Goal: Information Seeking & Learning: Learn about a topic

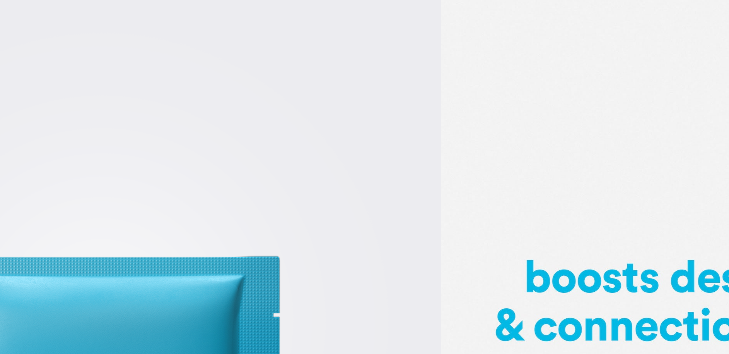
scroll to position [233, 0]
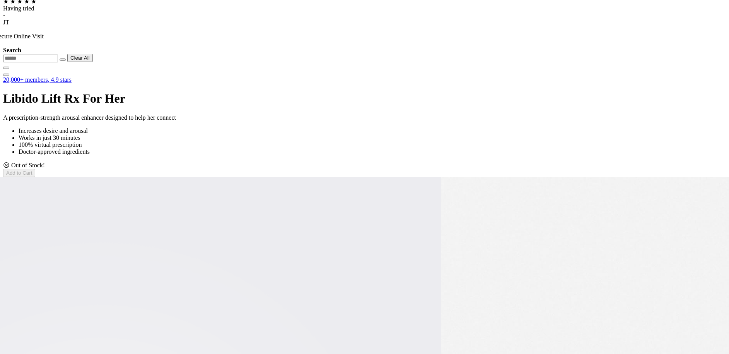
drag, startPoint x: 178, startPoint y: 121, endPoint x: 271, endPoint y: 125, distance: 92.9
drag, startPoint x: 167, startPoint y: 121, endPoint x: 277, endPoint y: 123, distance: 109.9
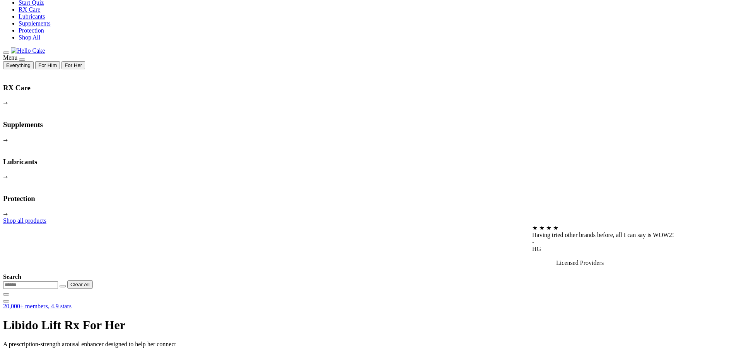
scroll to position [10, 0]
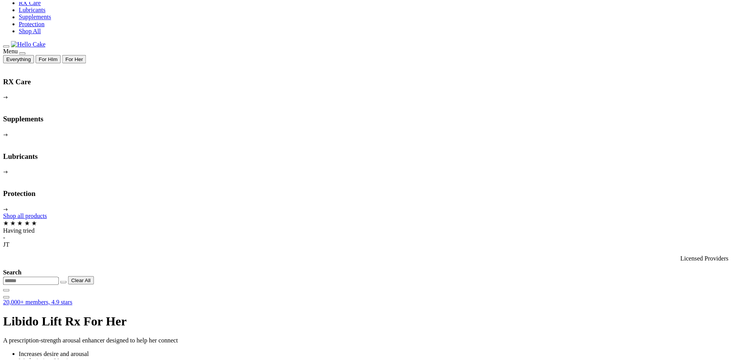
scroll to position [103, 0]
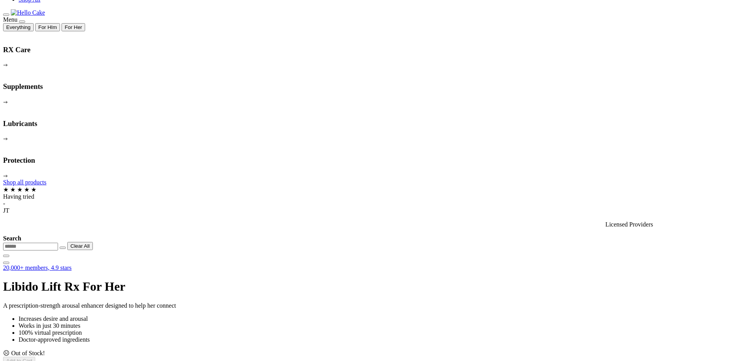
scroll to position [0, 0]
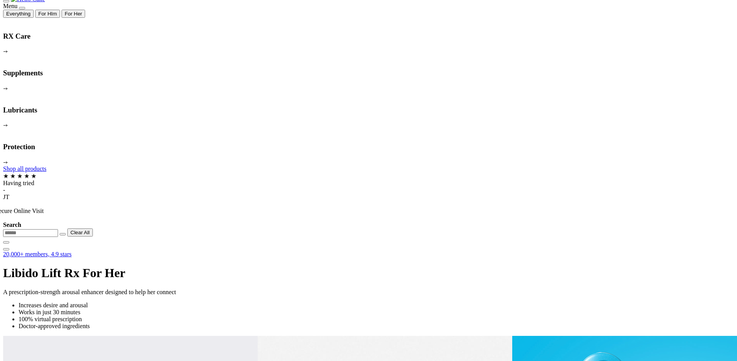
scroll to position [285, 0]
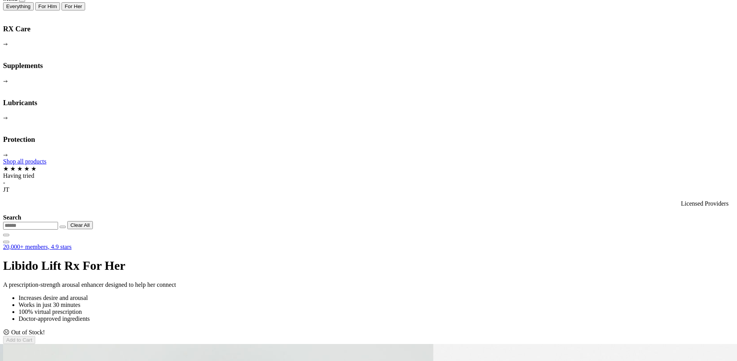
scroll to position [65, 0]
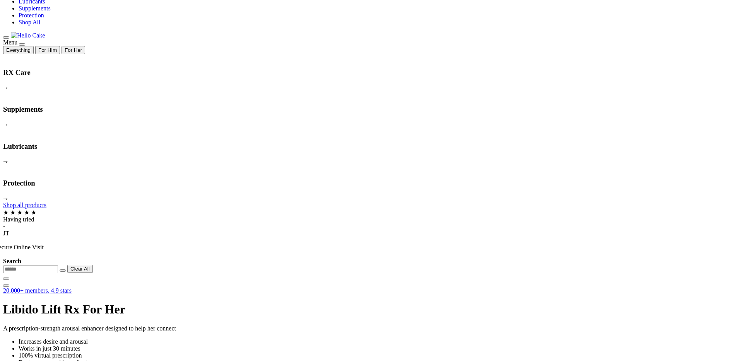
scroll to position [80, 0]
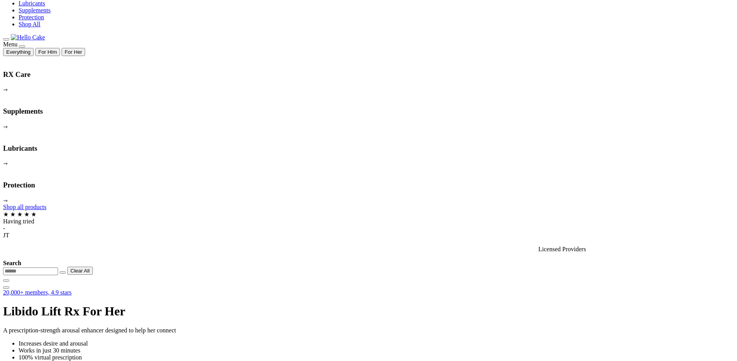
scroll to position [54, 0]
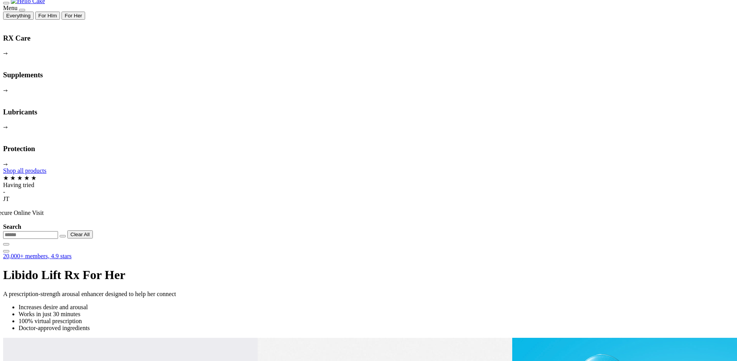
scroll to position [73, 0]
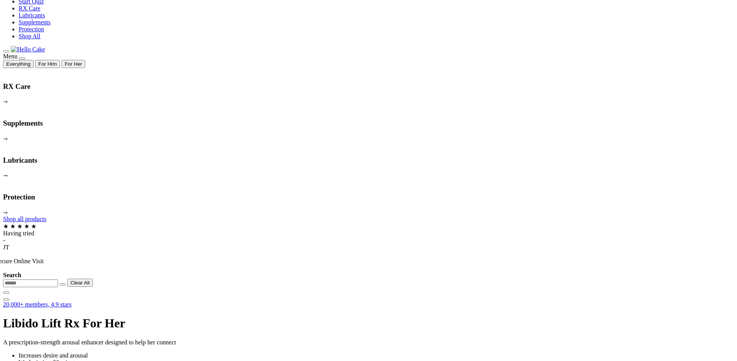
scroll to position [7, 0]
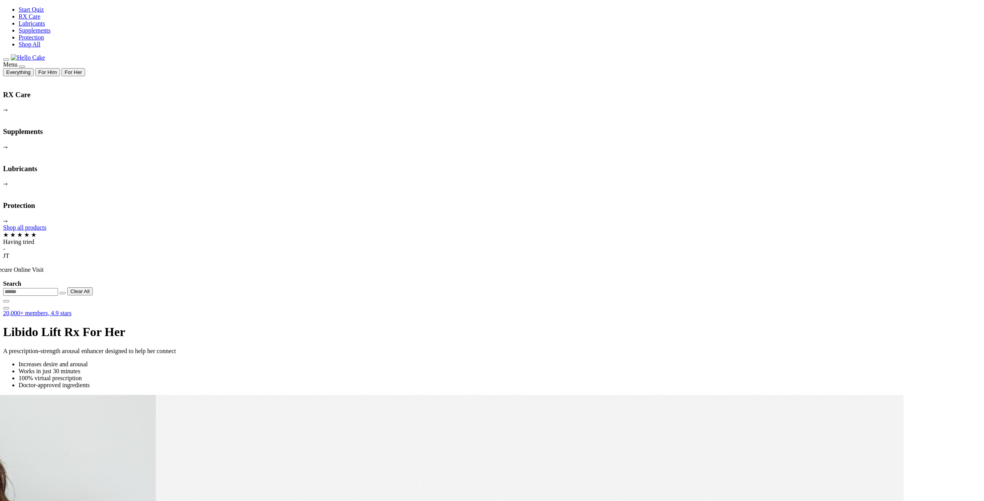
click at [119, 447] on span at bounding box center [119, 450] width 0 height 7
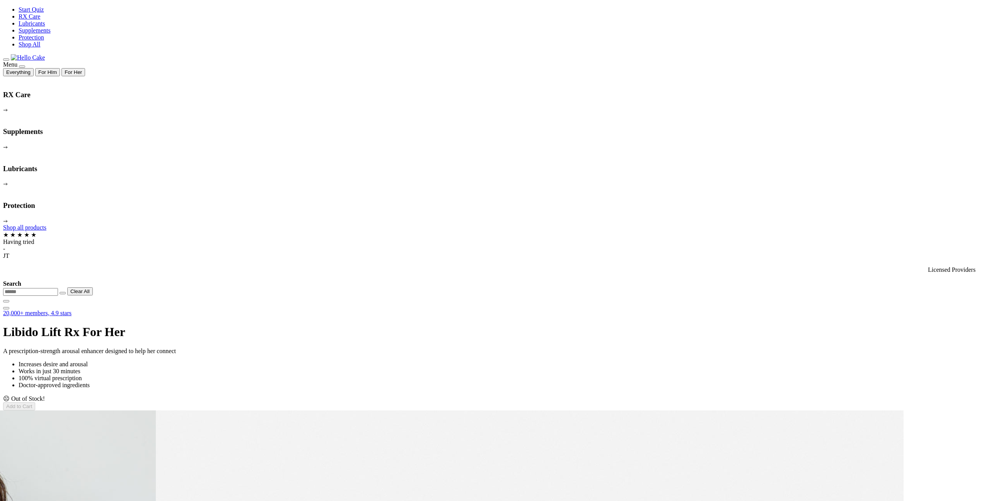
click at [119, 463] on span at bounding box center [119, 466] width 0 height 7
click at [40, 54] on div "Menu Everything For HIm For Her RX Care Lubricants" at bounding box center [492, 181] width 978 height 255
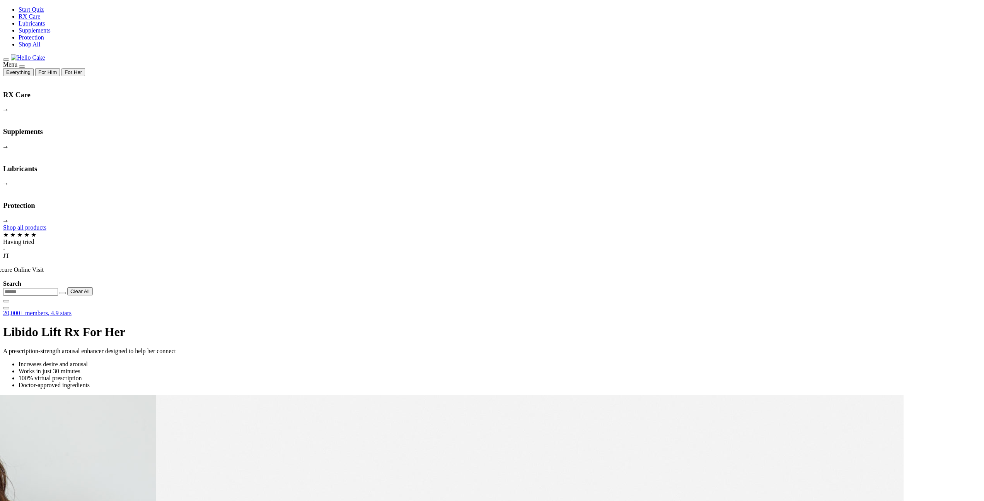
click at [119, 447] on span at bounding box center [119, 450] width 0 height 7
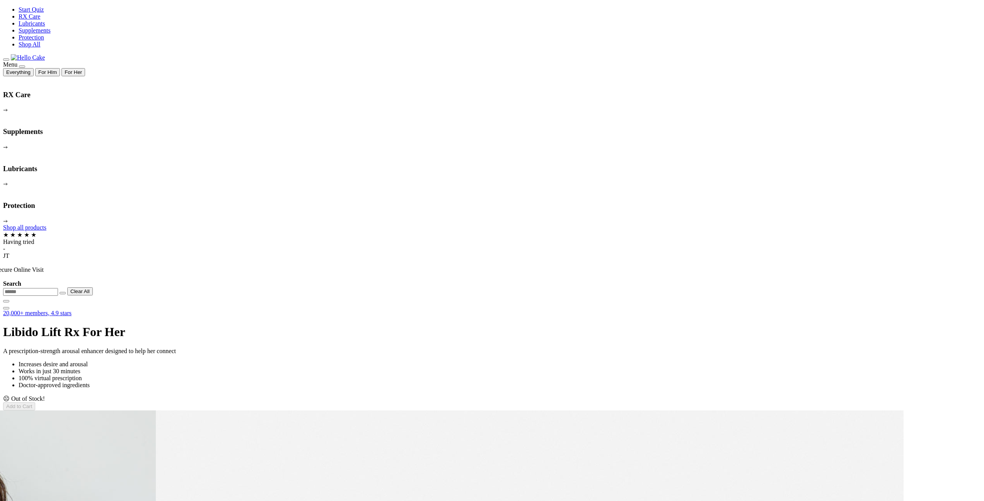
click at [119, 463] on span at bounding box center [119, 466] width 0 height 7
click at [119, 410] on video at bounding box center [61, 439] width 116 height 58
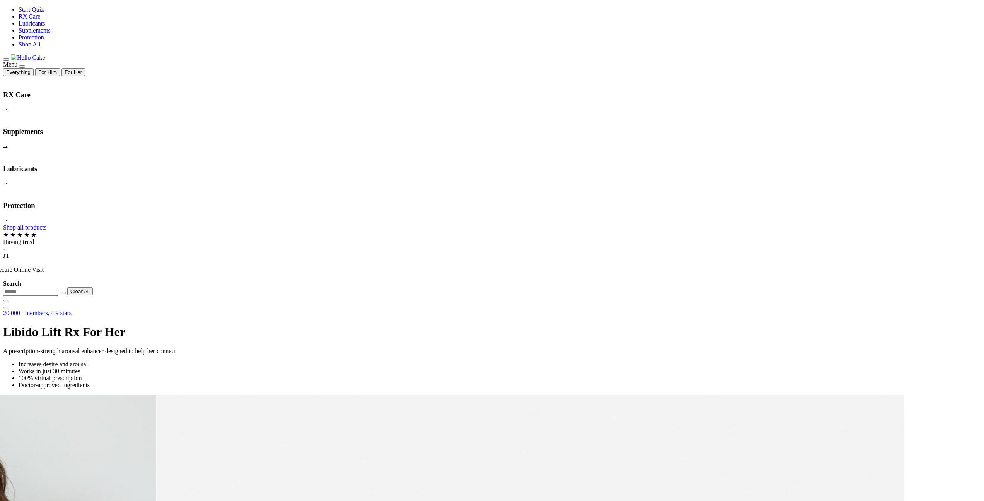
click at [119, 447] on span at bounding box center [119, 450] width 0 height 7
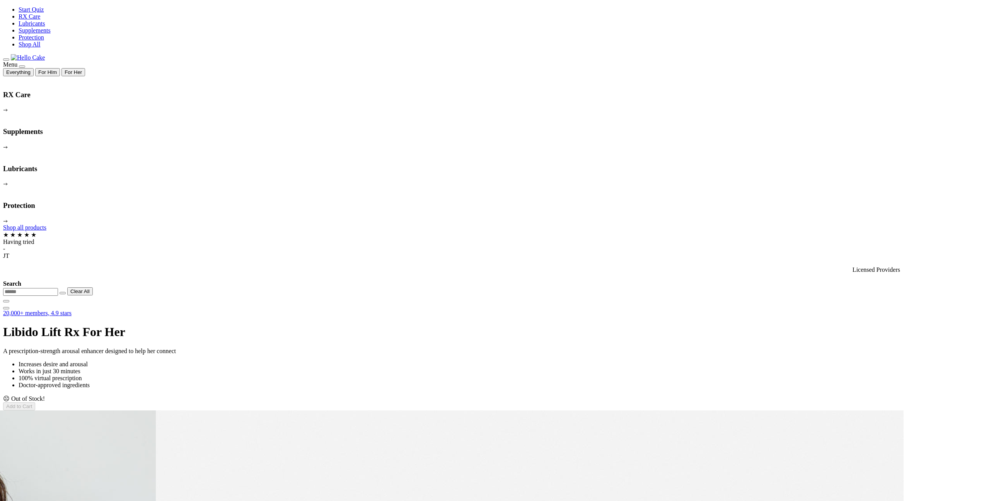
click at [119, 463] on span at bounding box center [119, 466] width 0 height 7
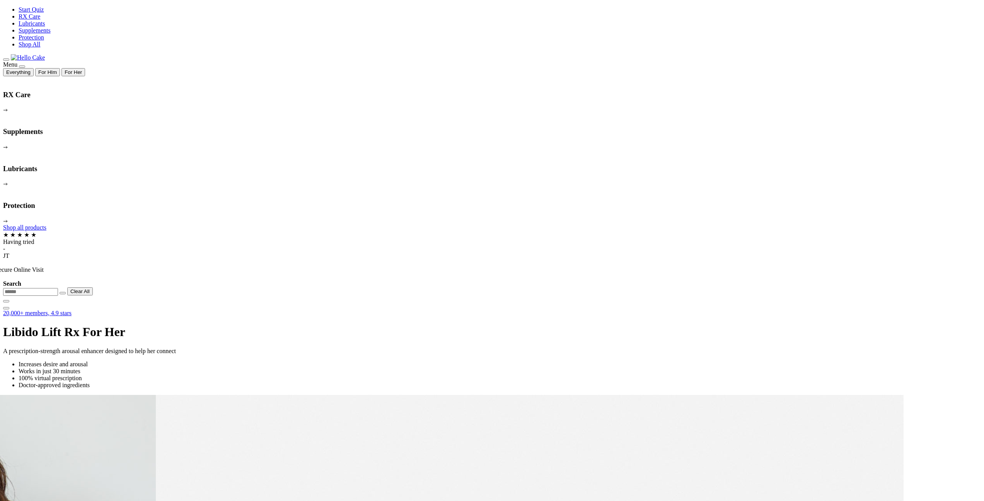
click at [119, 447] on span at bounding box center [119, 450] width 0 height 7
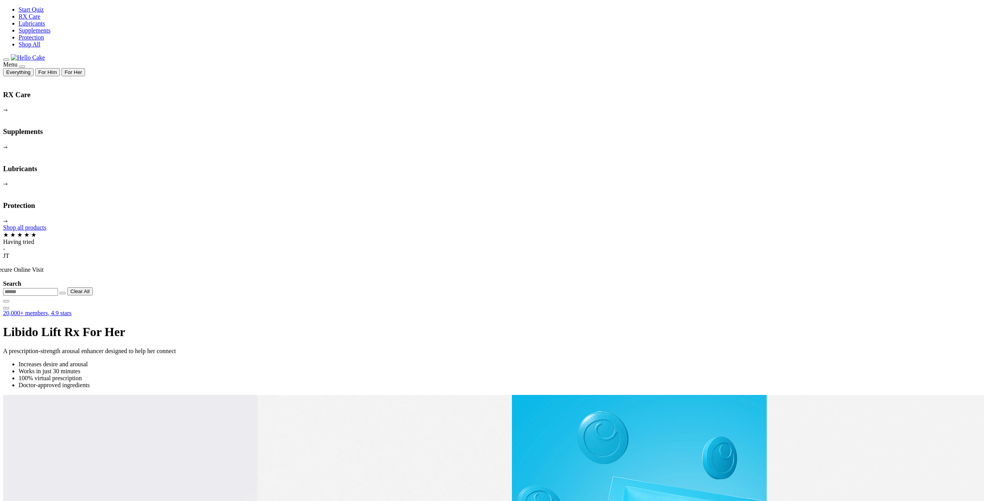
drag, startPoint x: 253, startPoint y: 184, endPoint x: 355, endPoint y: 275, distance: 137.3
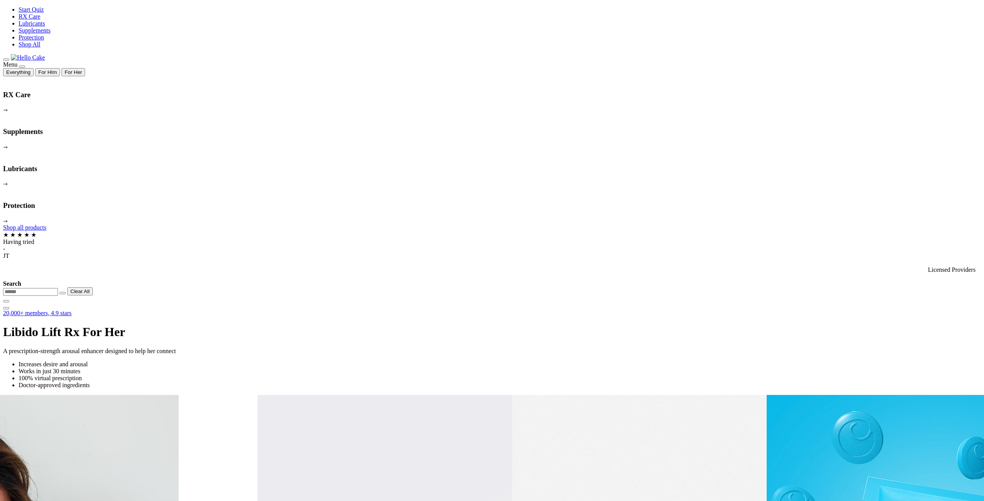
click at [119, 447] on span at bounding box center [119, 450] width 0 height 7
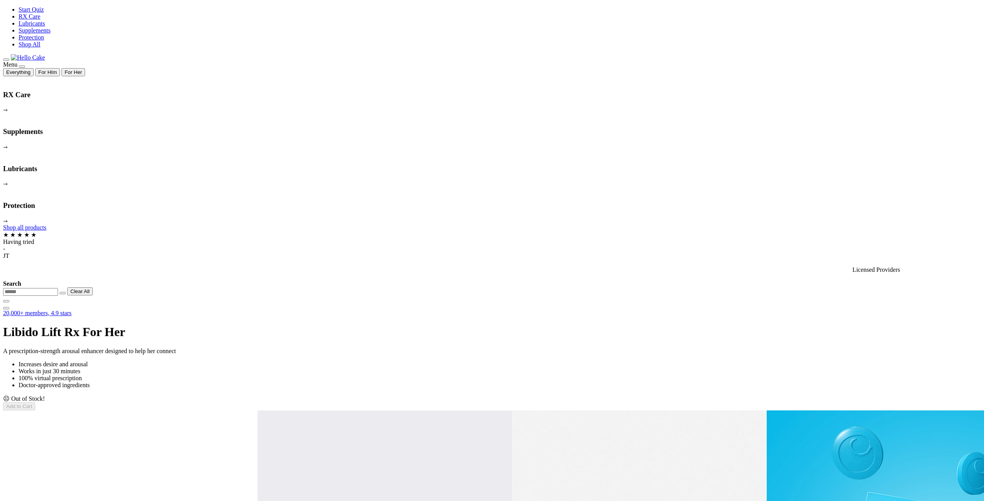
click at [119, 463] on span at bounding box center [119, 466] width 0 height 7
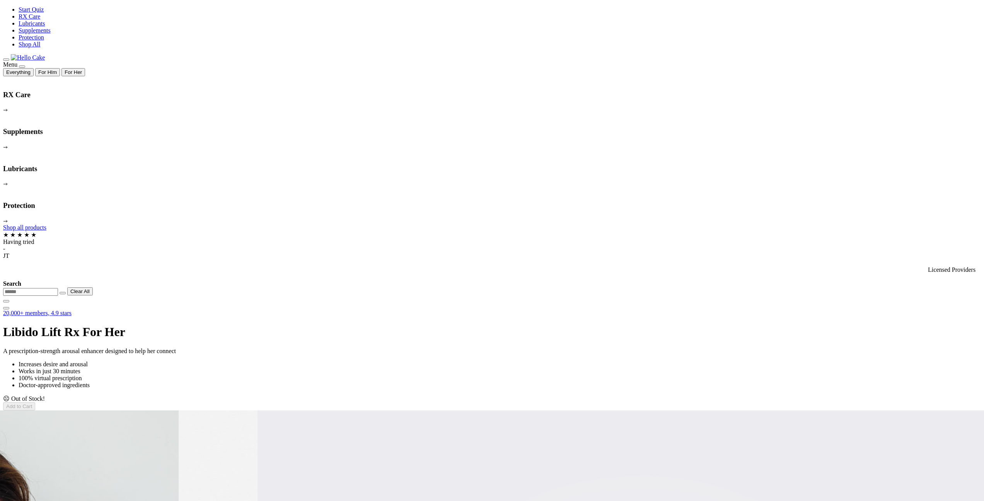
click at [119, 463] on span at bounding box center [119, 466] width 0 height 7
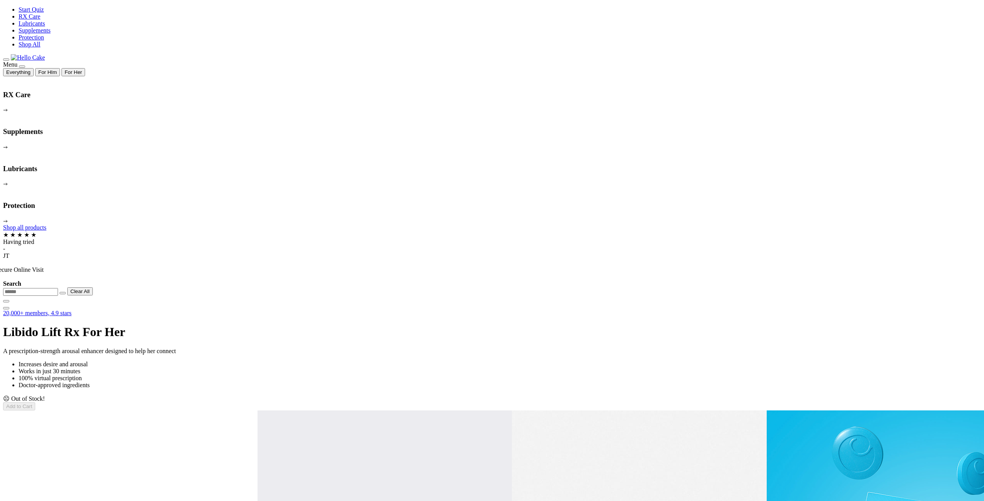
click at [119, 463] on span at bounding box center [119, 466] width 0 height 7
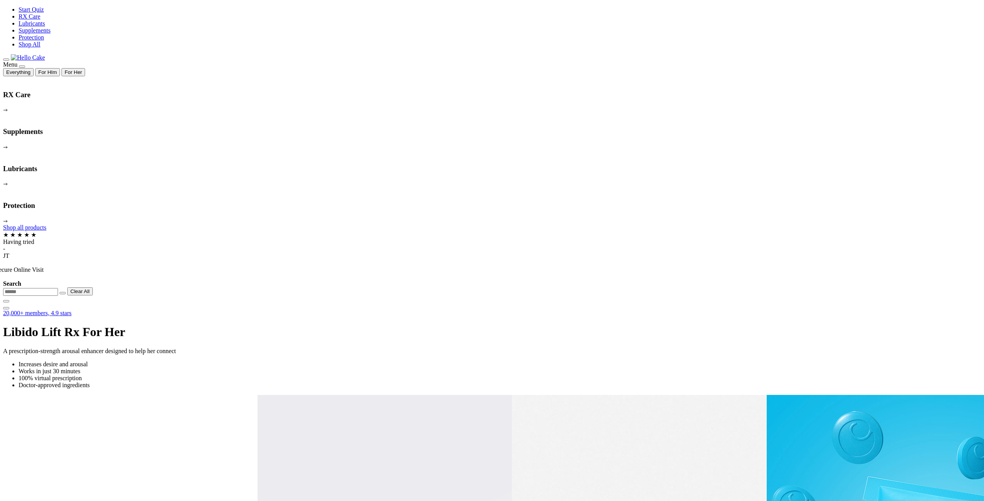
click at [119, 447] on span at bounding box center [119, 450] width 0 height 7
click at [119, 395] on video at bounding box center [61, 424] width 116 height 58
click at [119, 447] on span at bounding box center [119, 450] width 0 height 7
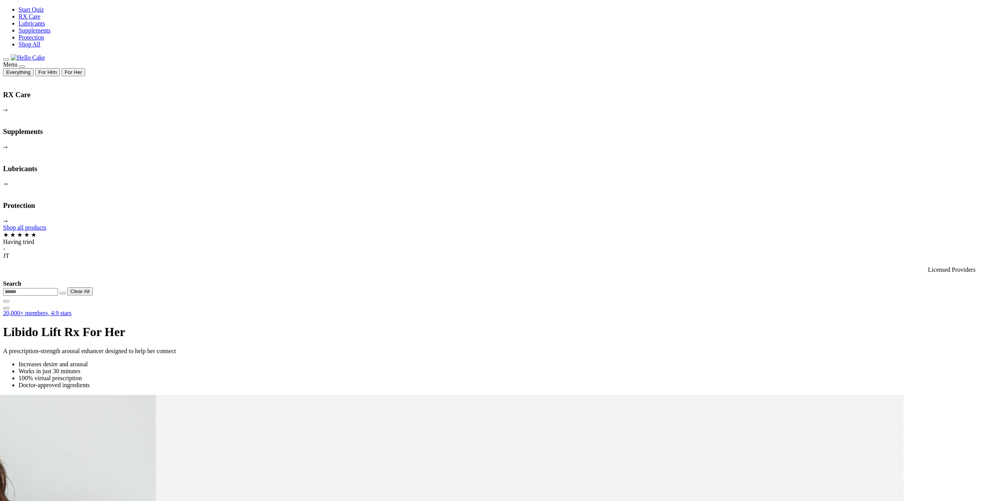
click at [119, 447] on span at bounding box center [119, 450] width 0 height 7
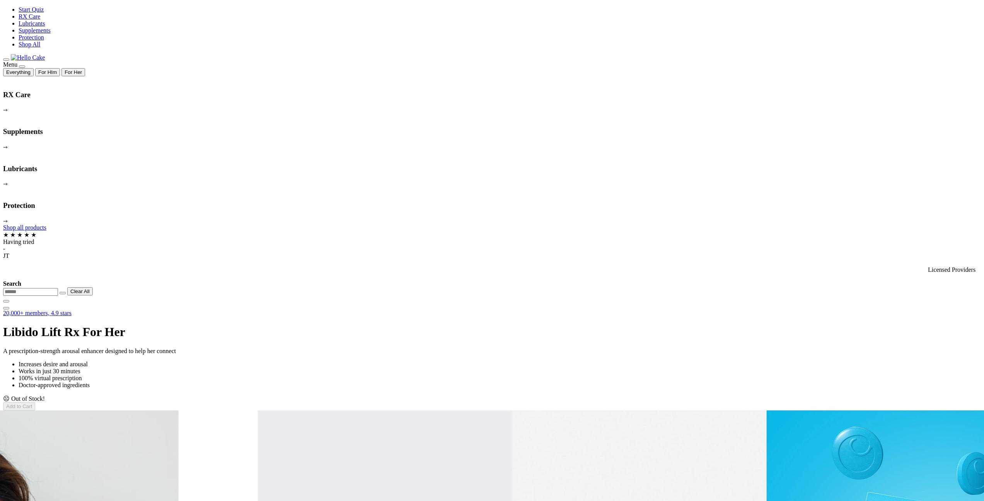
click at [119, 472] on video at bounding box center [61, 501] width 116 height 58
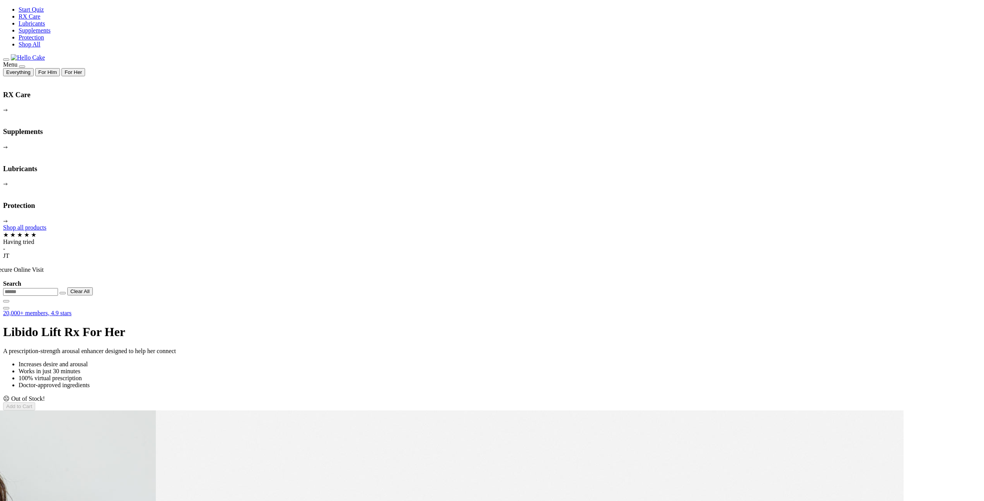
click at [119, 478] on video at bounding box center [61, 507] width 116 height 58
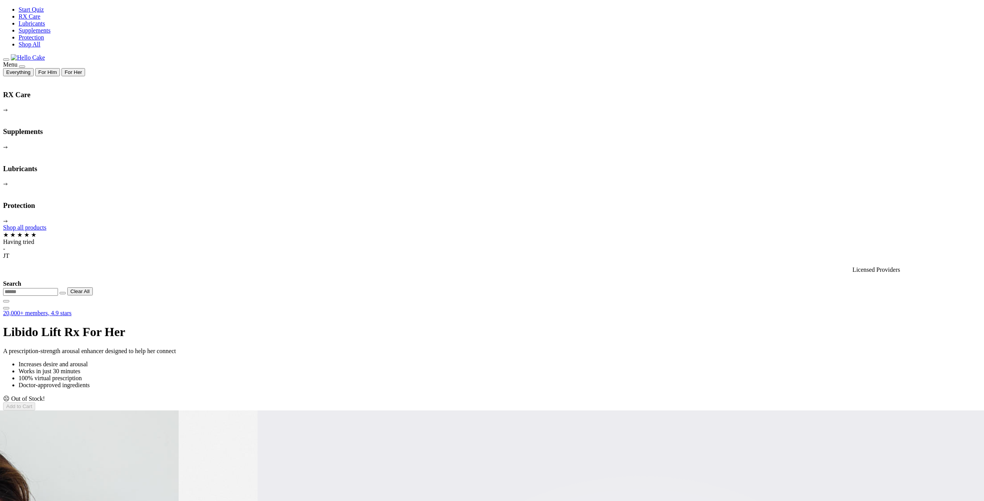
click at [119, 472] on video at bounding box center [61, 501] width 116 height 58
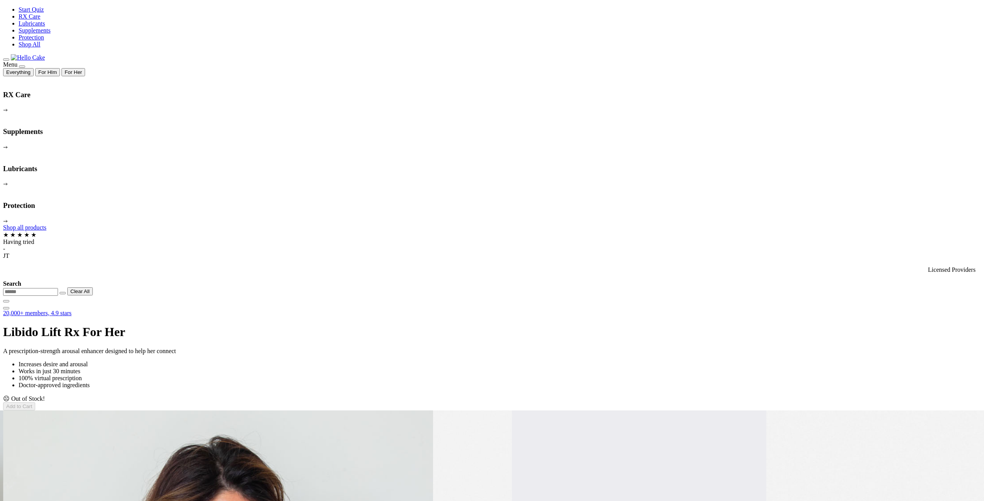
drag, startPoint x: 492, startPoint y: 185, endPoint x: 481, endPoint y: 179, distance: 12.8
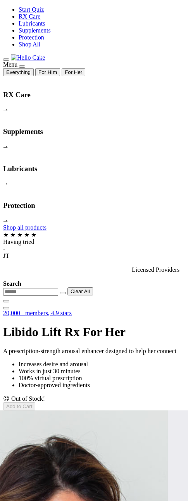
click at [119, 500] on span at bounding box center [119, 506] width 0 height 7
click at [66, 450] on video at bounding box center [61, 479] width 116 height 58
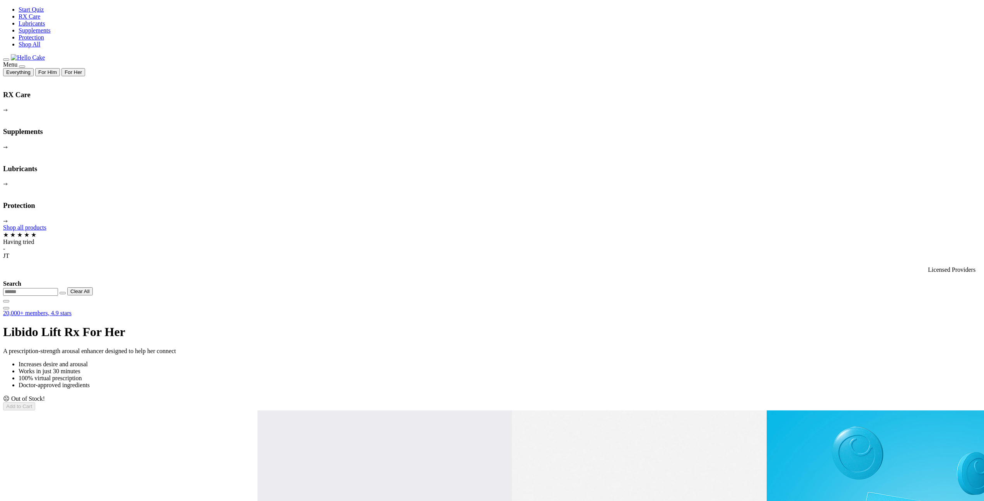
drag, startPoint x: 580, startPoint y: 366, endPoint x: 485, endPoint y: 337, distance: 99.8
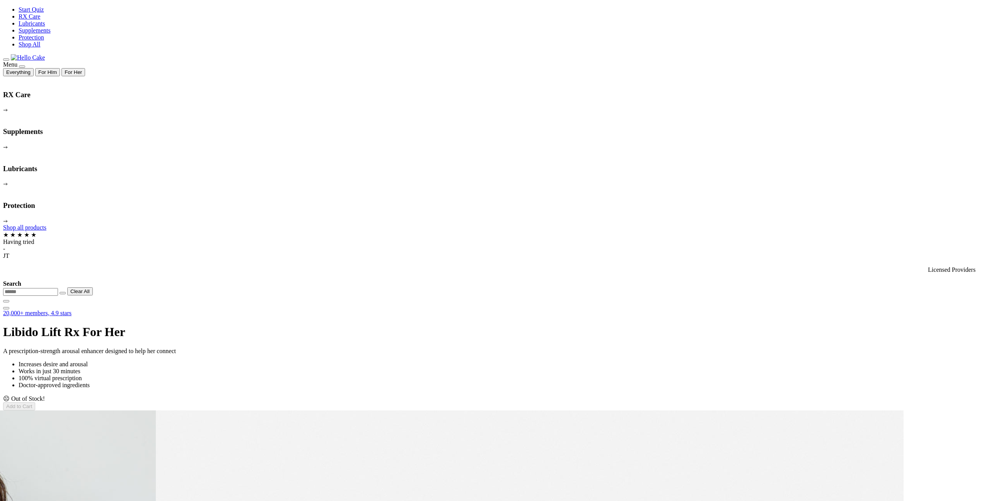
click at [119, 478] on video at bounding box center [61, 507] width 116 height 58
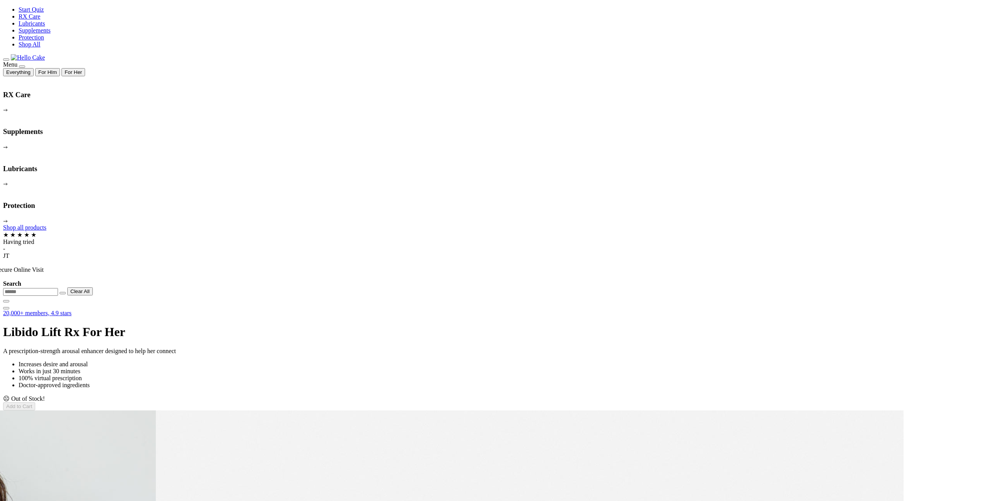
click at [119, 478] on video at bounding box center [61, 507] width 116 height 58
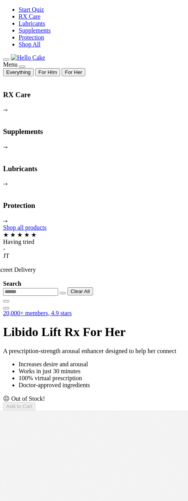
drag, startPoint x: 34, startPoint y: 258, endPoint x: 161, endPoint y: 258, distance: 126.9
